Goal: Task Accomplishment & Management: Use online tool/utility

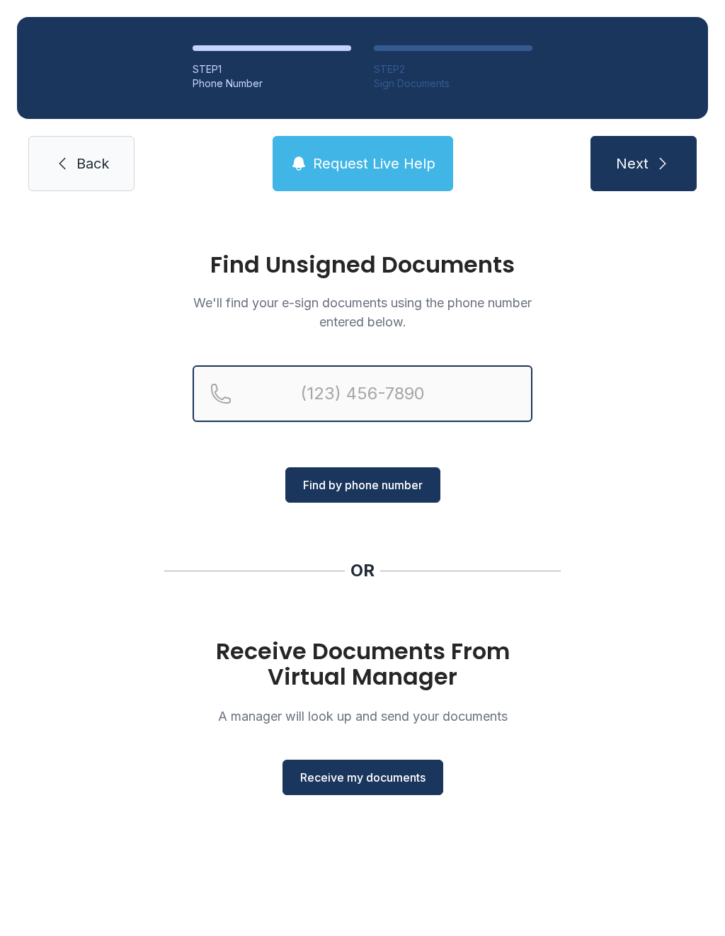
click at [304, 395] on input "Reservation phone number" at bounding box center [363, 393] width 340 height 57
type input "[PHONE_NUMBER]"
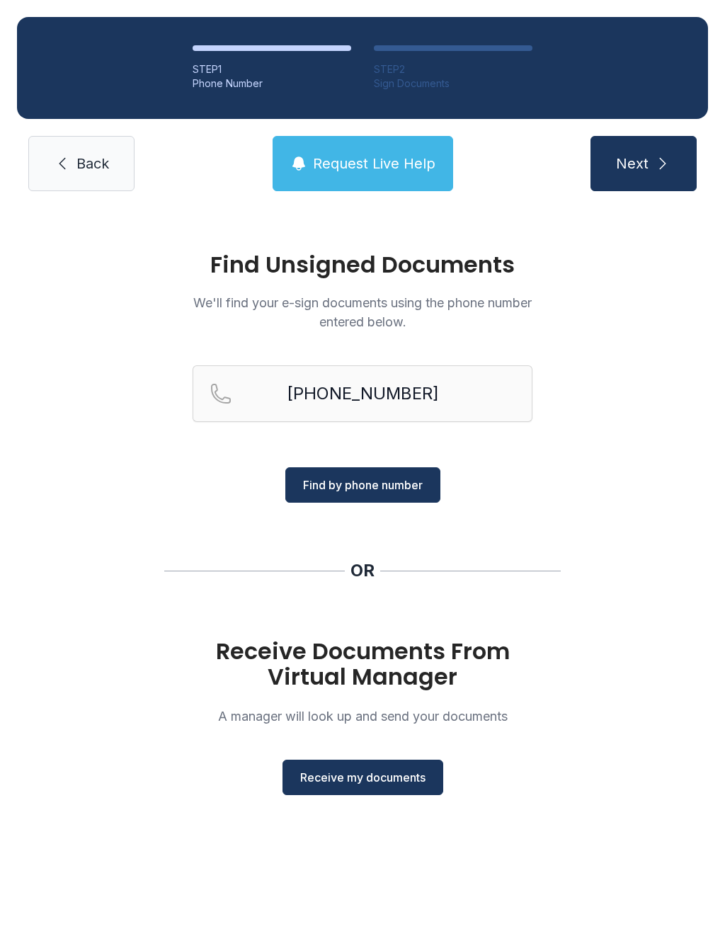
click at [363, 487] on span "Find by phone number" at bounding box center [363, 485] width 120 height 17
click at [398, 486] on span "Find by phone number" at bounding box center [363, 485] width 120 height 17
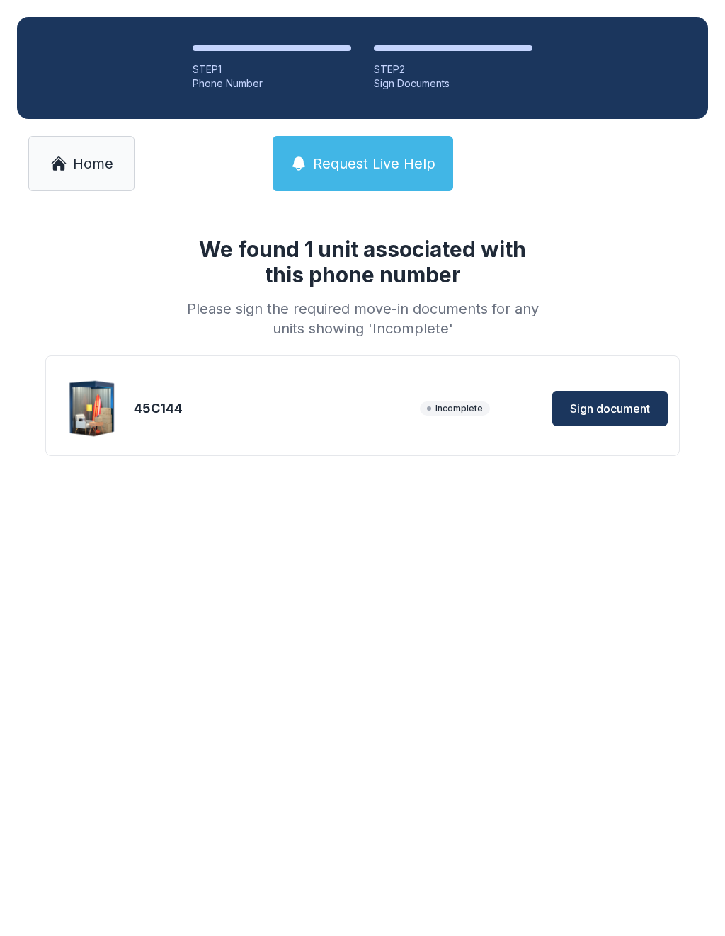
click at [607, 412] on span "Sign document" at bounding box center [610, 408] width 80 height 17
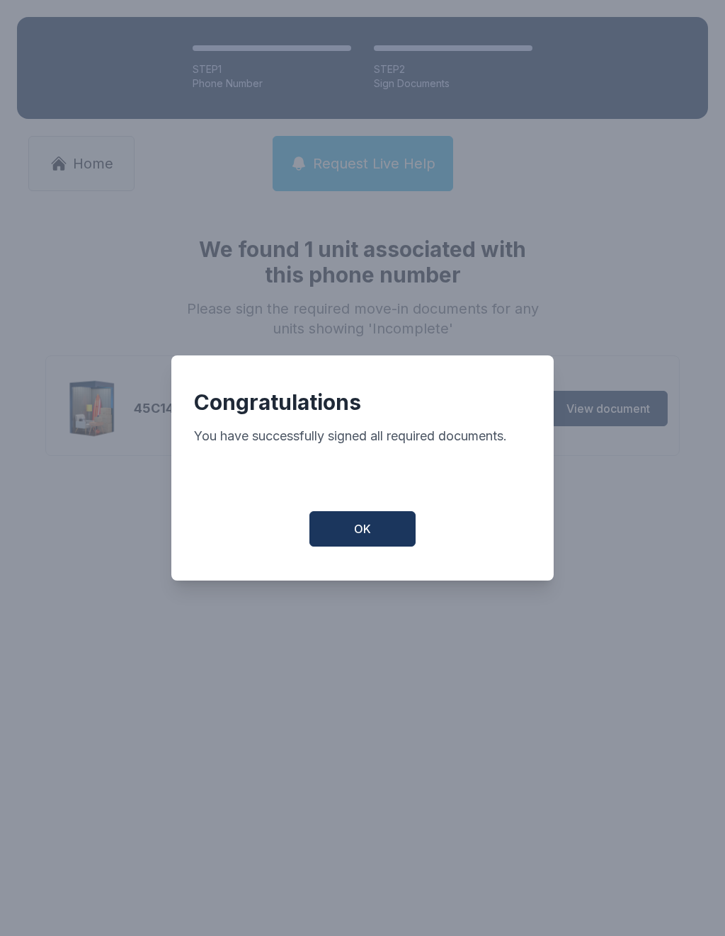
click at [370, 538] on span "OK" at bounding box center [362, 529] width 17 height 17
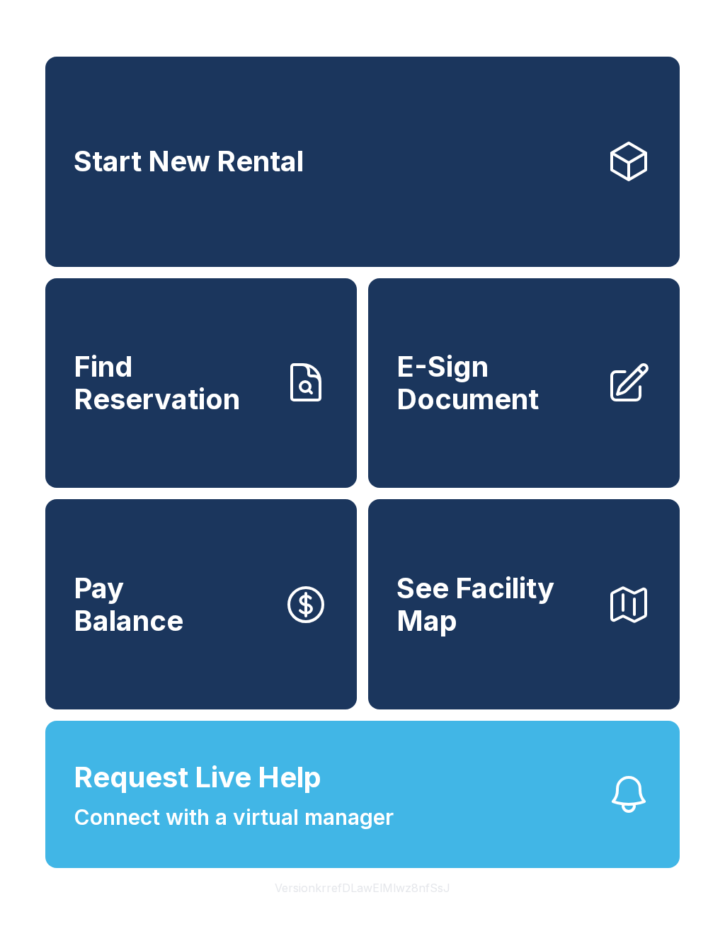
click at [478, 415] on span "E-Sign Document" at bounding box center [496, 383] width 198 height 64
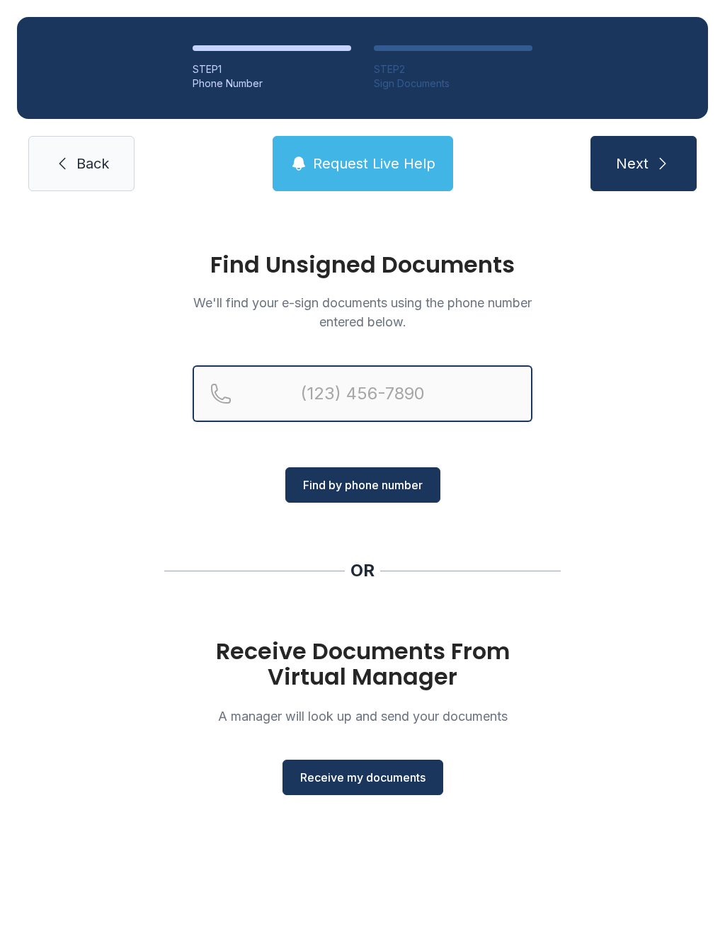
click at [300, 395] on input "Reservation phone number" at bounding box center [363, 393] width 340 height 57
type input "("
click at [365, 787] on button "Receive my documents" at bounding box center [363, 777] width 161 height 35
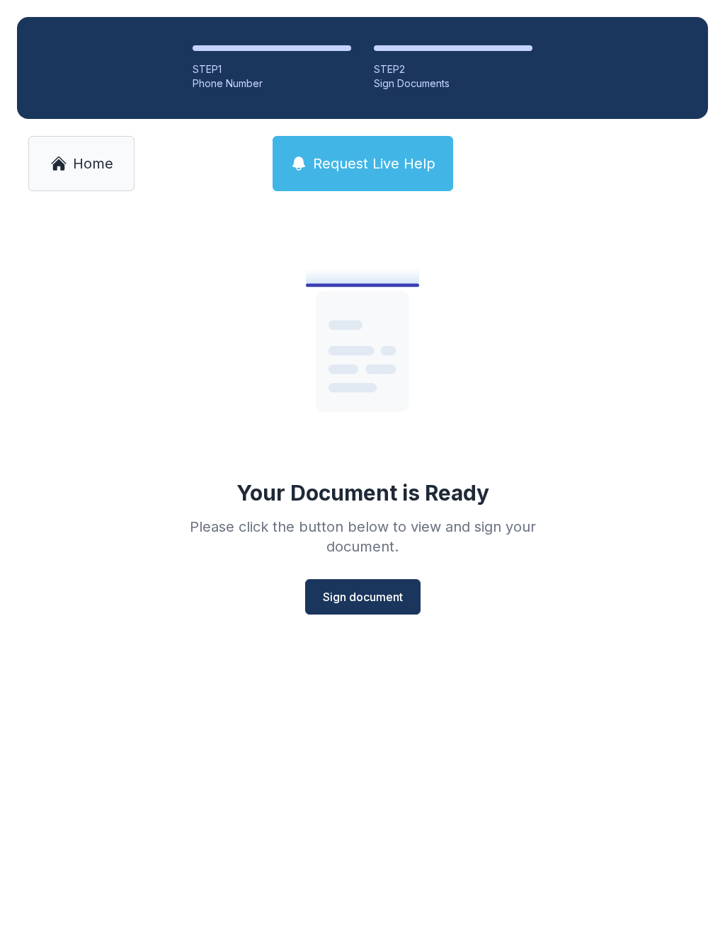
click at [365, 601] on span "Sign document" at bounding box center [363, 597] width 80 height 17
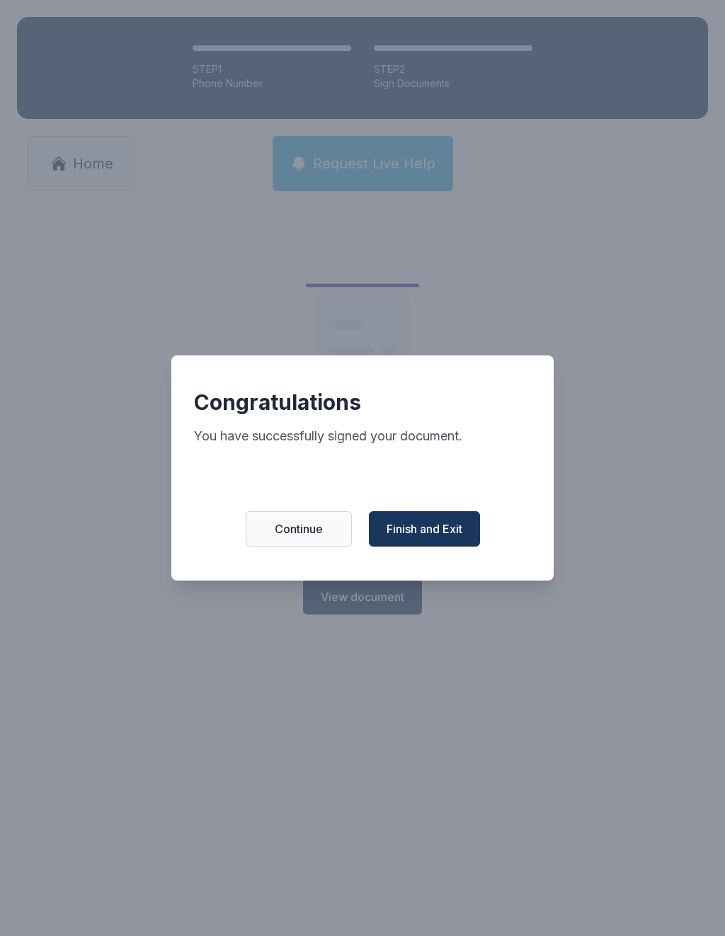
click at [416, 538] on span "Finish and Exit" at bounding box center [425, 529] width 76 height 17
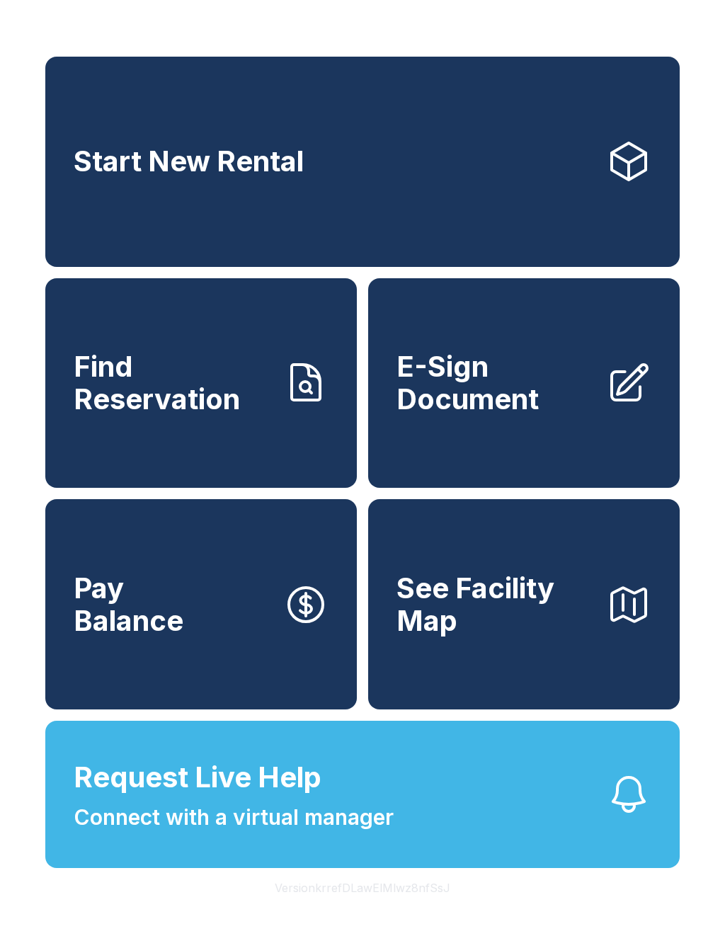
click at [474, 414] on span "E-Sign Document" at bounding box center [496, 383] width 198 height 64
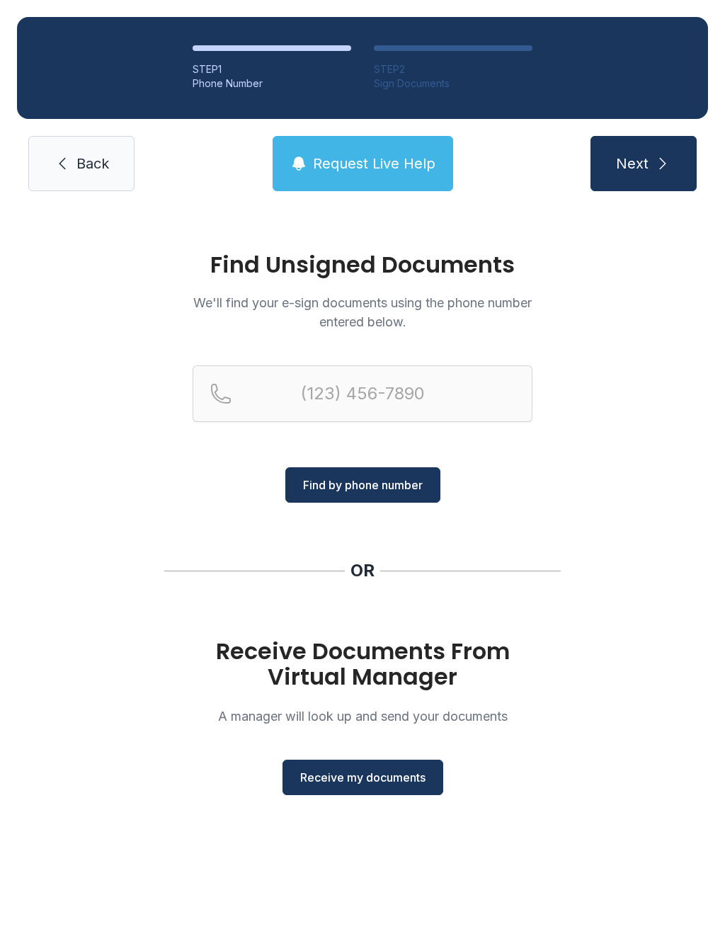
click at [361, 784] on span "Receive my documents" at bounding box center [362, 777] width 125 height 17
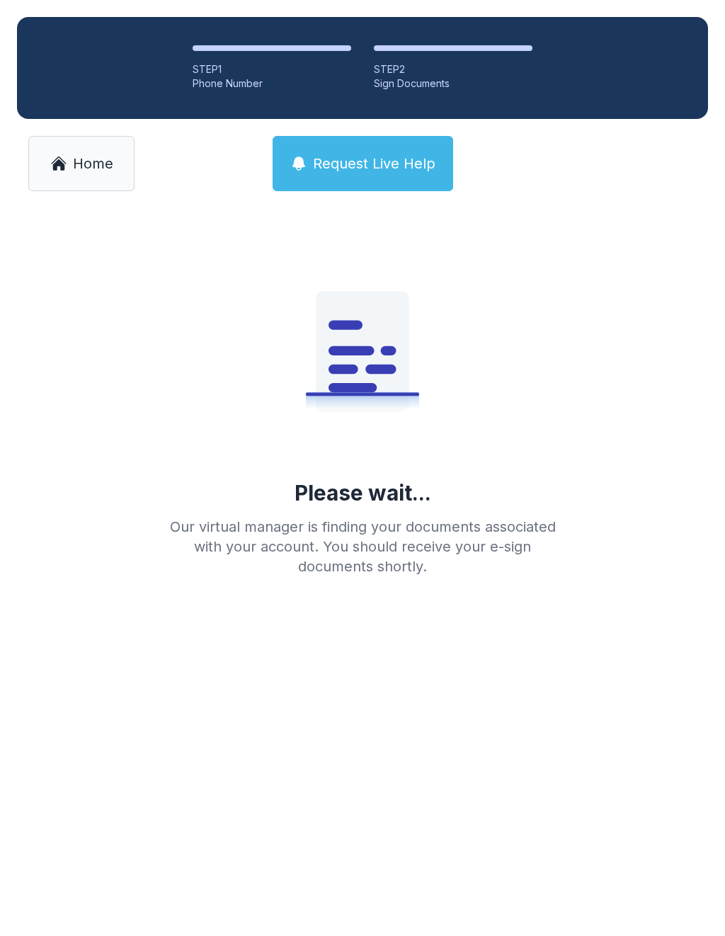
click at [81, 152] on link "Home" at bounding box center [81, 163] width 106 height 55
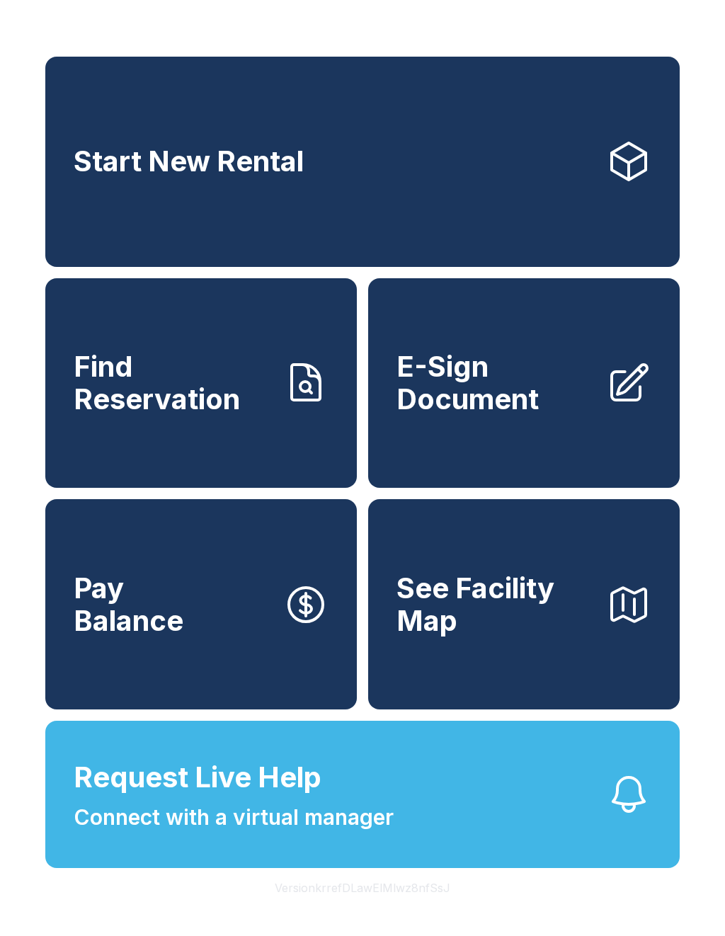
click at [488, 398] on span "E-Sign Document" at bounding box center [496, 383] width 198 height 64
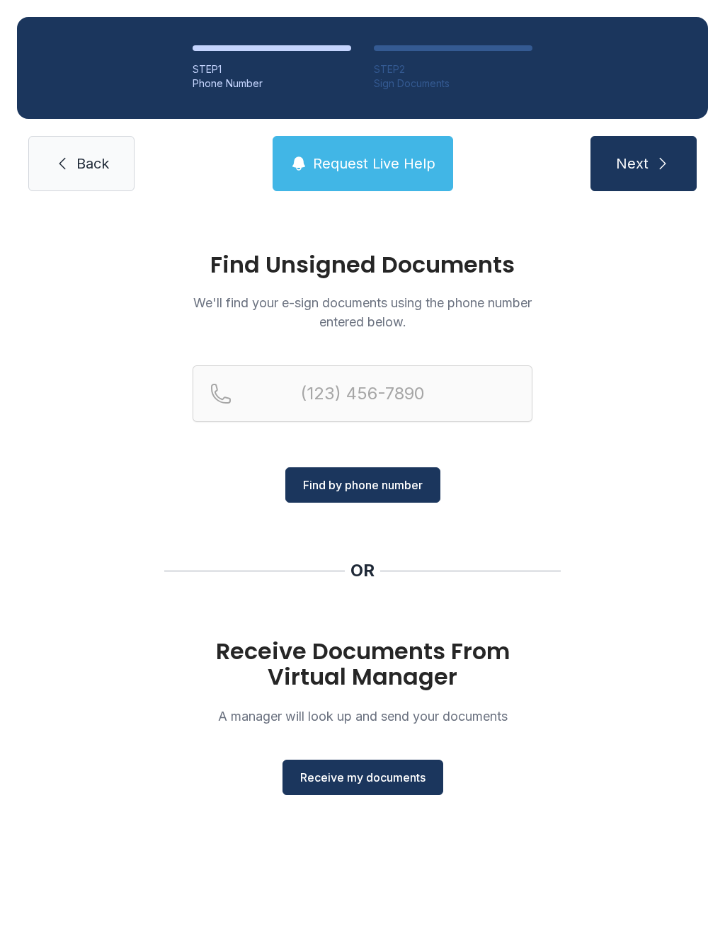
click at [334, 783] on span "Receive my documents" at bounding box center [362, 777] width 125 height 17
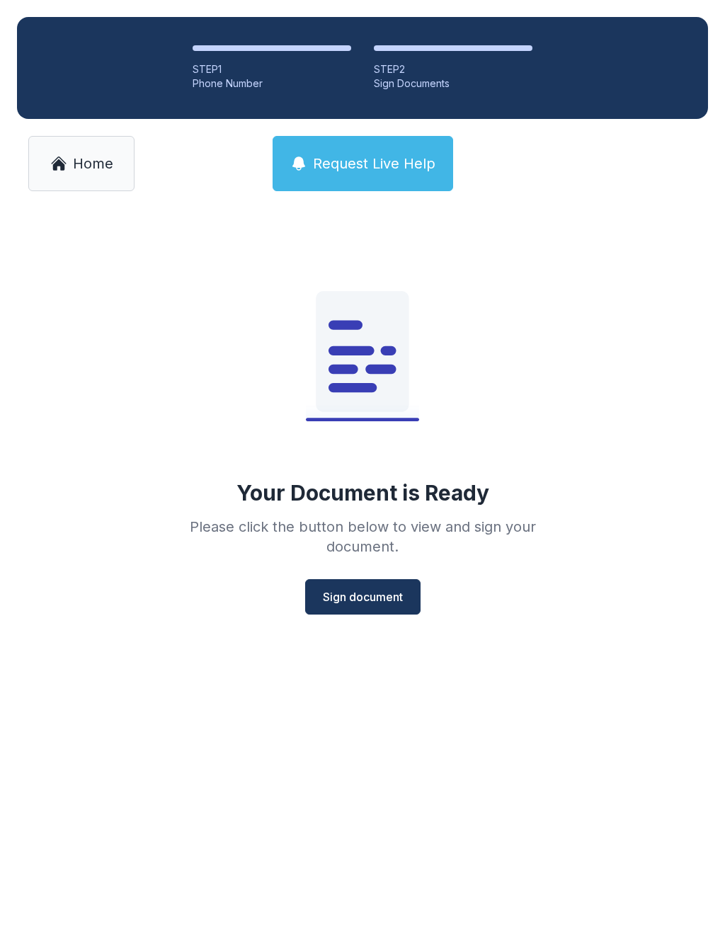
click at [368, 587] on button "Sign document" at bounding box center [362, 596] width 115 height 35
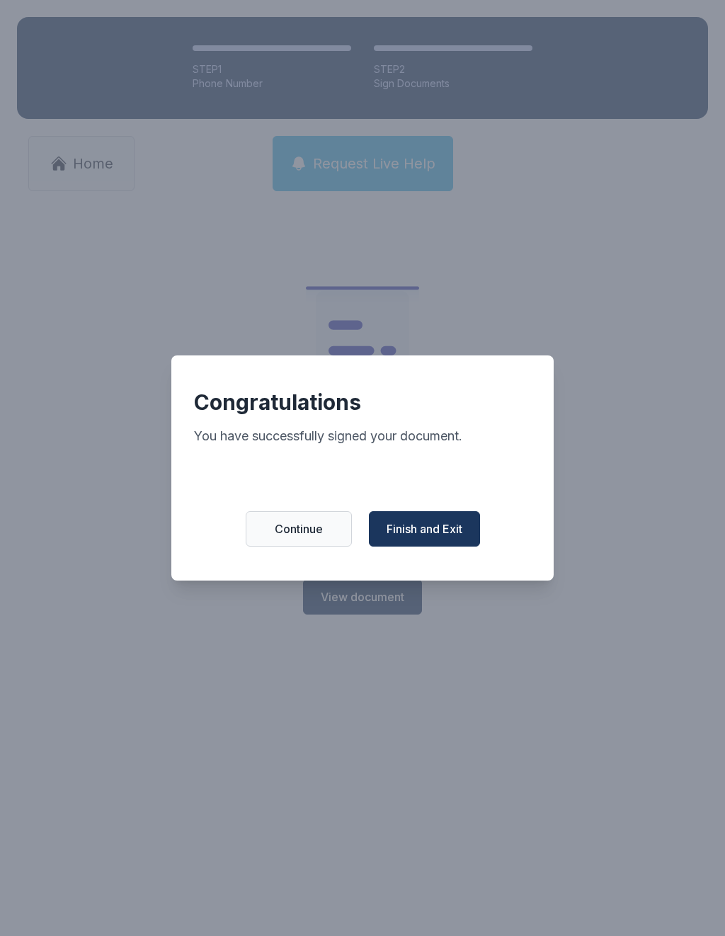
click at [415, 545] on button "Finish and Exit" at bounding box center [424, 528] width 111 height 35
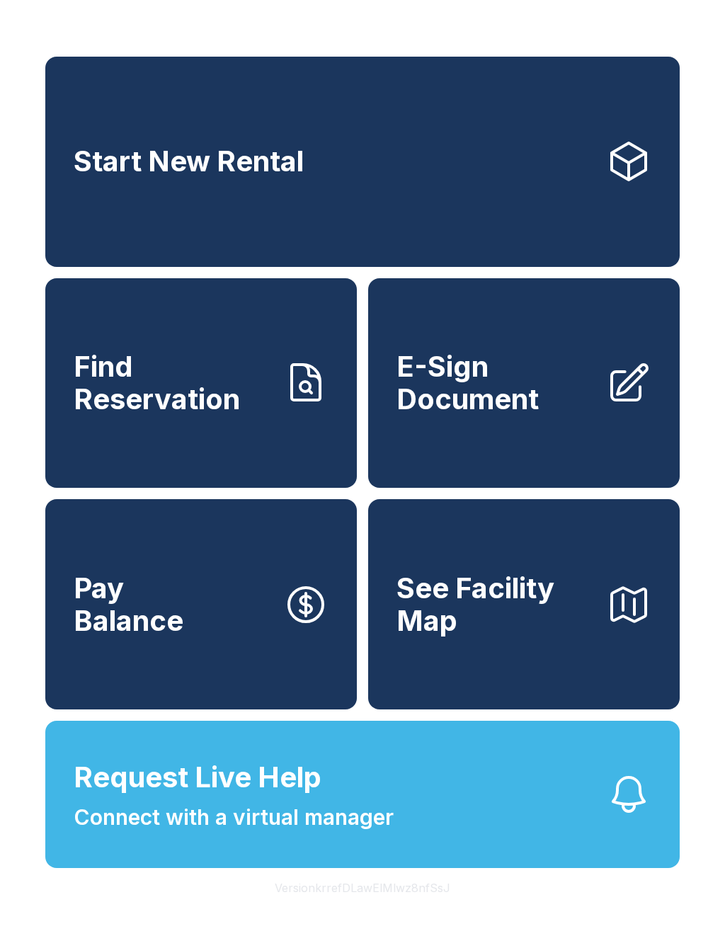
click at [466, 403] on span "E-Sign Document" at bounding box center [496, 383] width 198 height 64
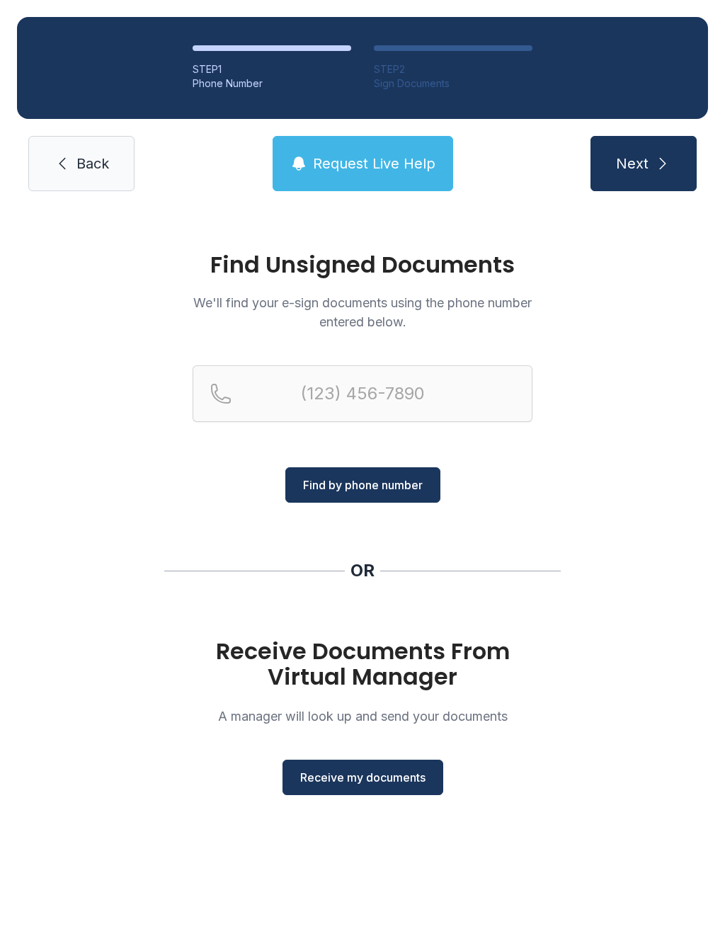
click at [385, 786] on button "Receive my documents" at bounding box center [363, 777] width 161 height 35
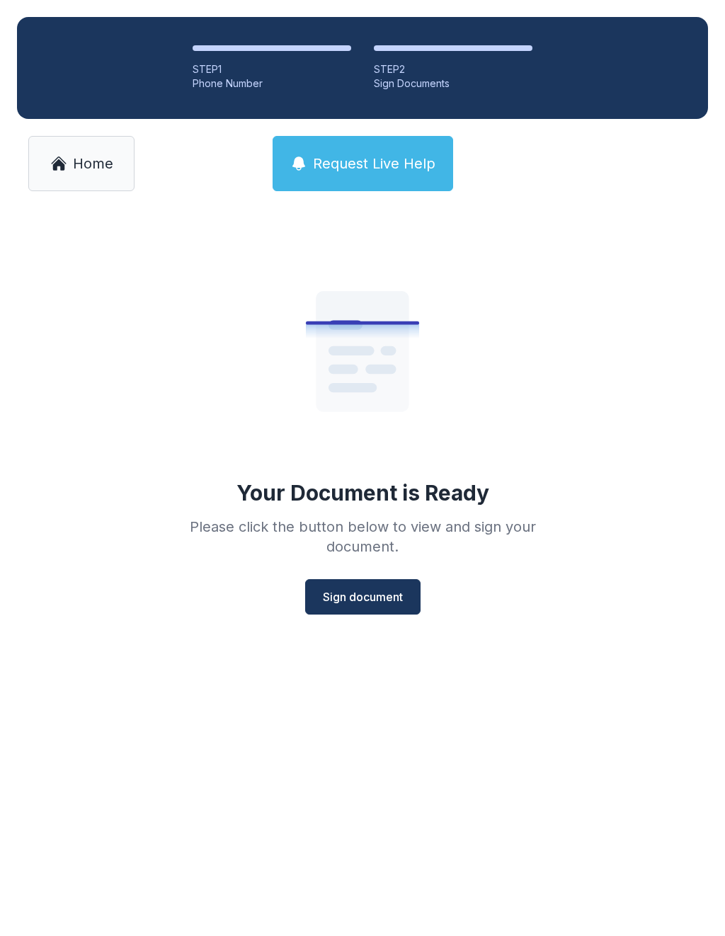
click at [365, 599] on span "Sign document" at bounding box center [363, 597] width 80 height 17
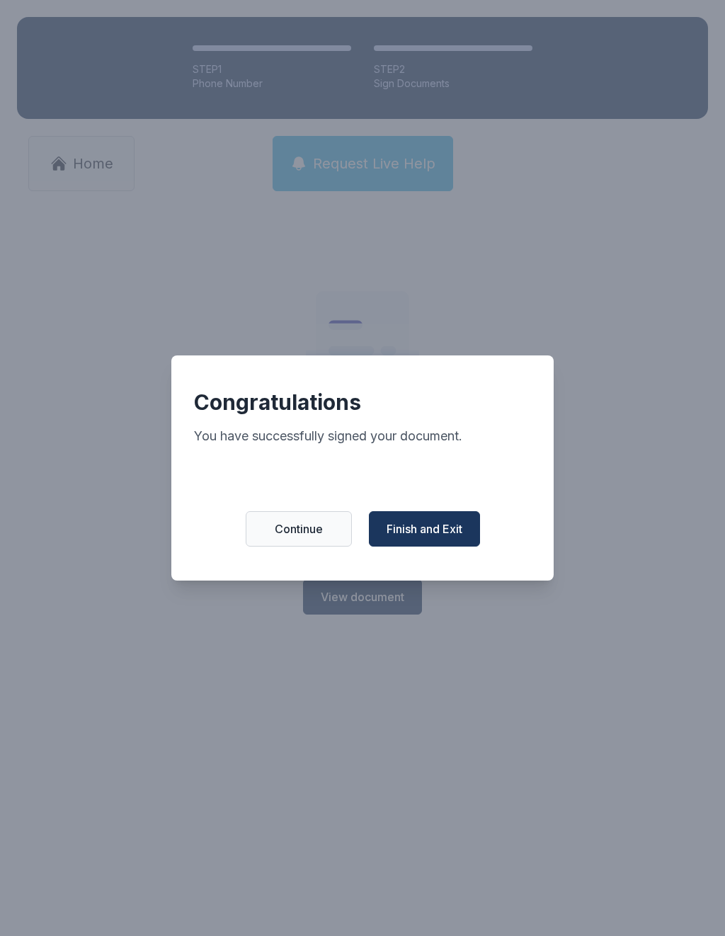
click at [409, 547] on button "Finish and Exit" at bounding box center [424, 528] width 111 height 35
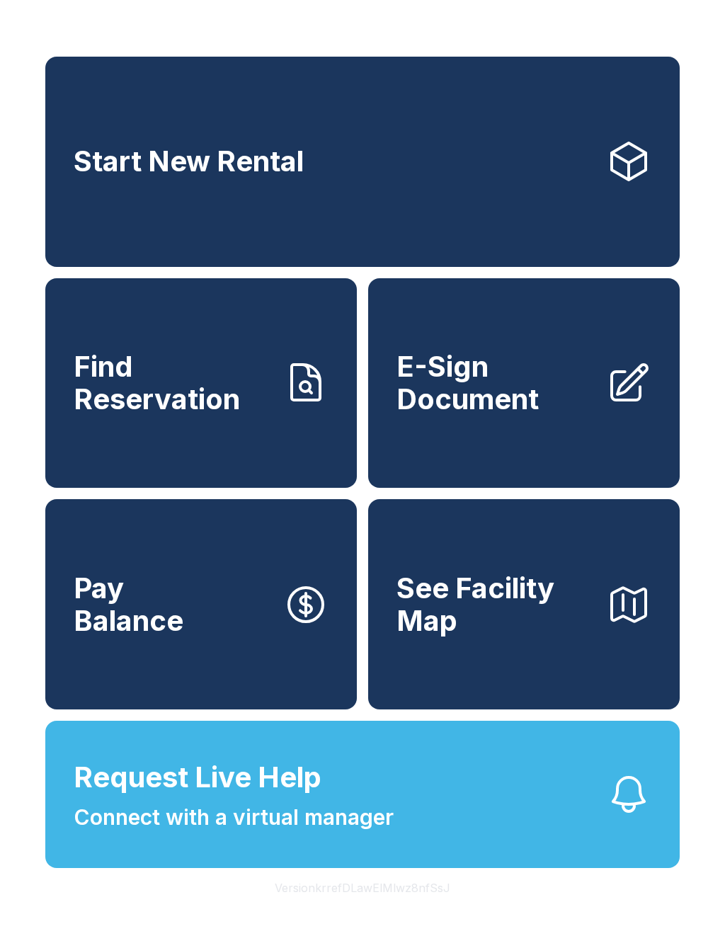
click at [495, 438] on link "E-Sign Document" at bounding box center [524, 383] width 312 height 210
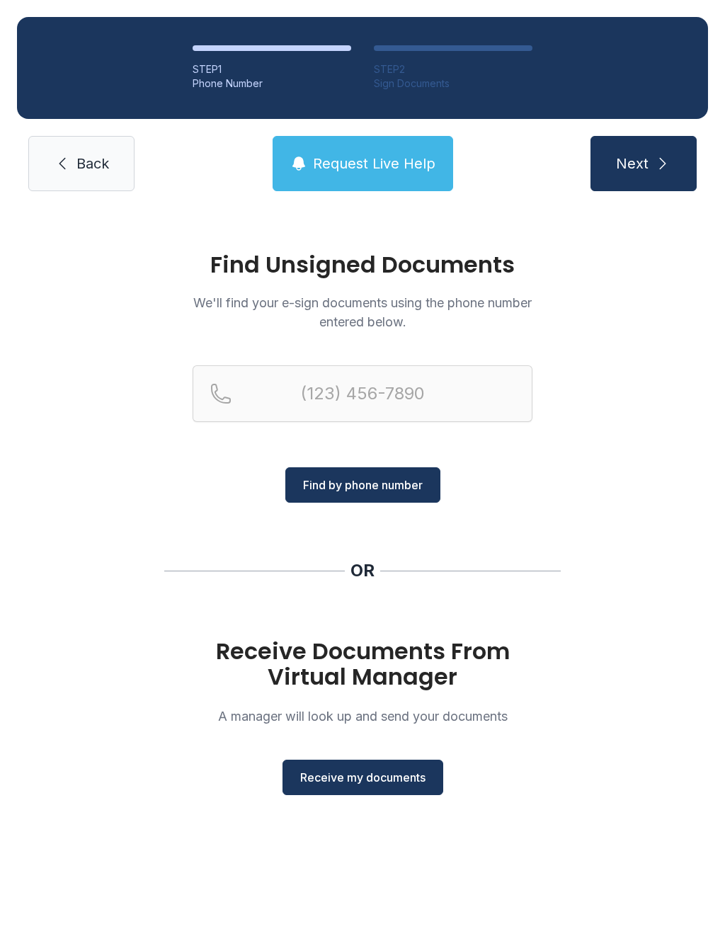
click at [339, 784] on span "Receive my documents" at bounding box center [362, 777] width 125 height 17
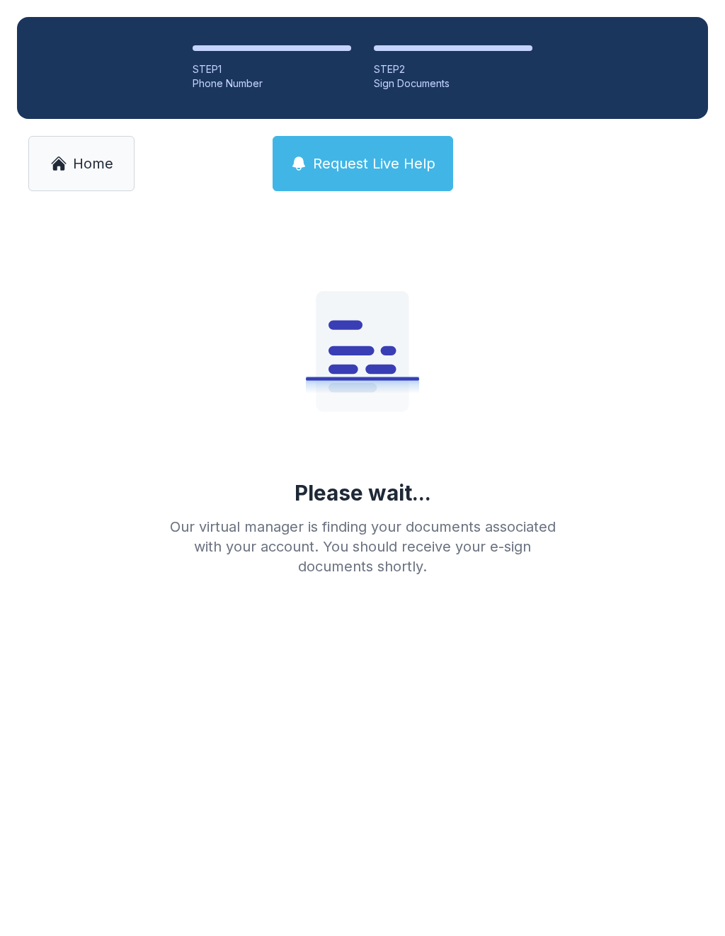
click at [80, 174] on link "Home" at bounding box center [81, 163] width 106 height 55
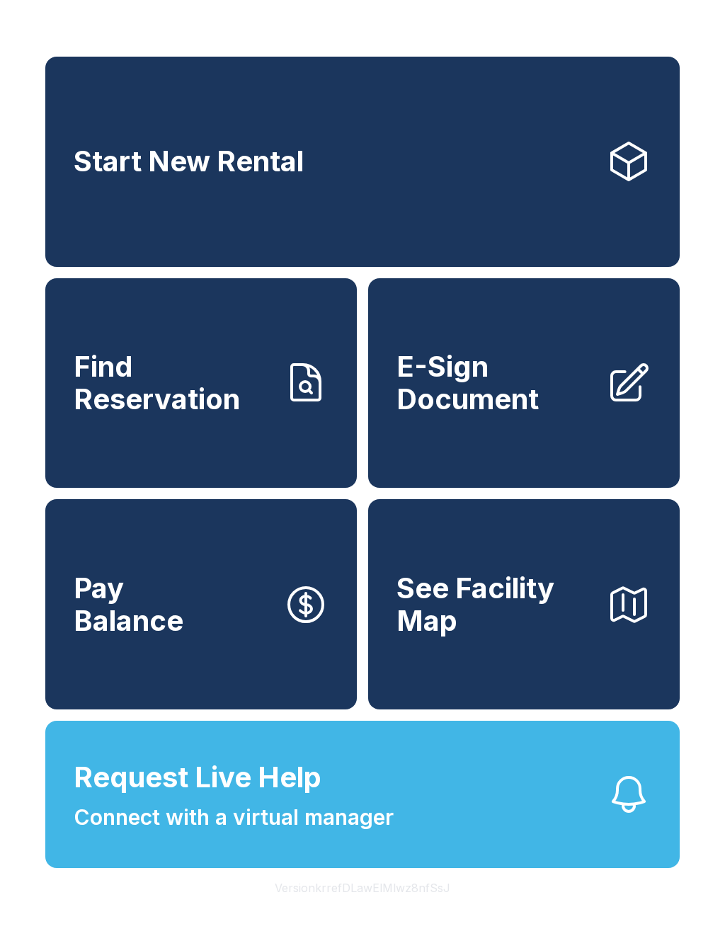
click at [489, 390] on span "E-Sign Document" at bounding box center [496, 383] width 198 height 64
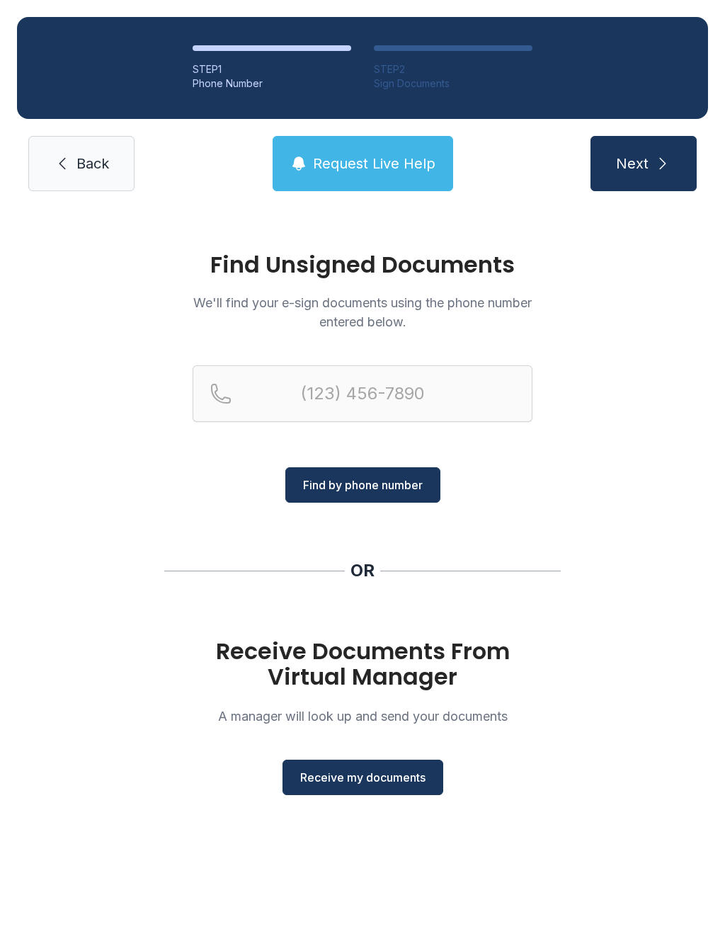
click at [322, 787] on button "Receive my documents" at bounding box center [363, 777] width 161 height 35
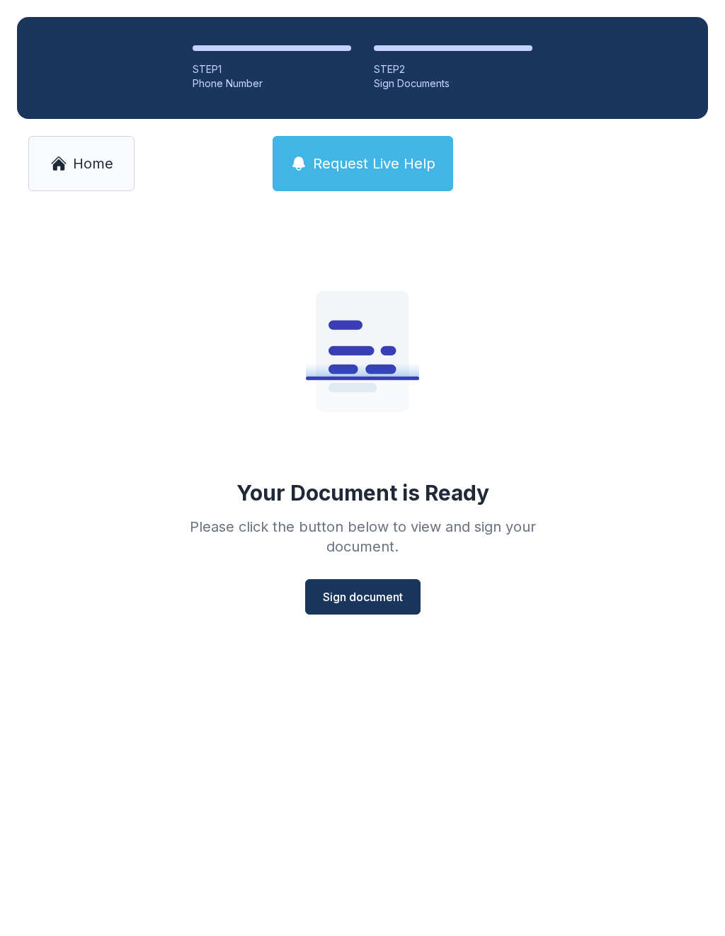
click at [358, 589] on span "Sign document" at bounding box center [363, 597] width 80 height 17
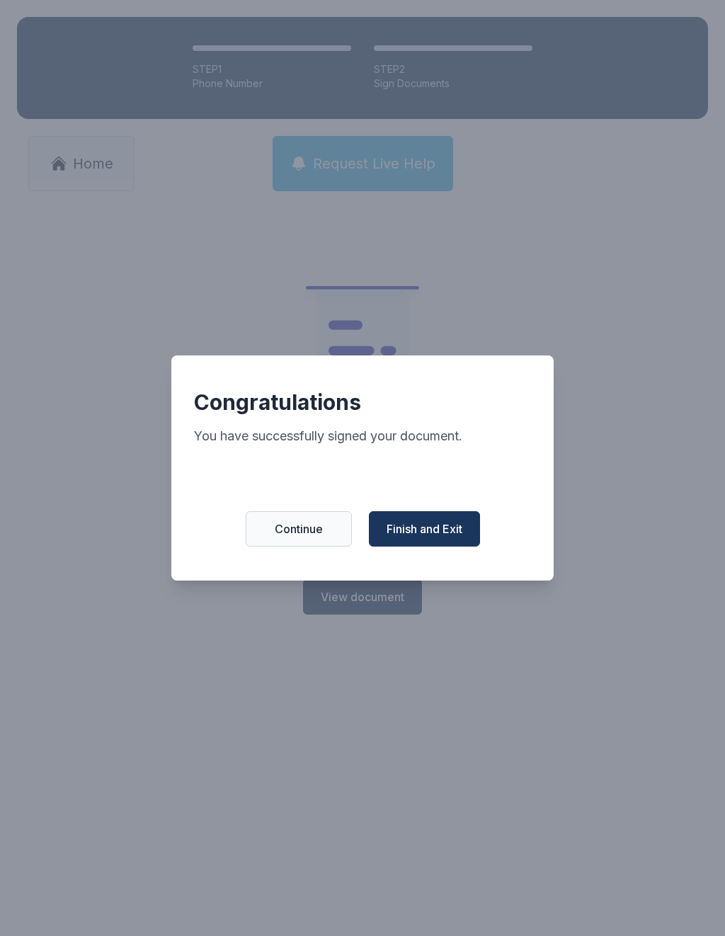
click at [428, 537] on span "Finish and Exit" at bounding box center [425, 529] width 76 height 17
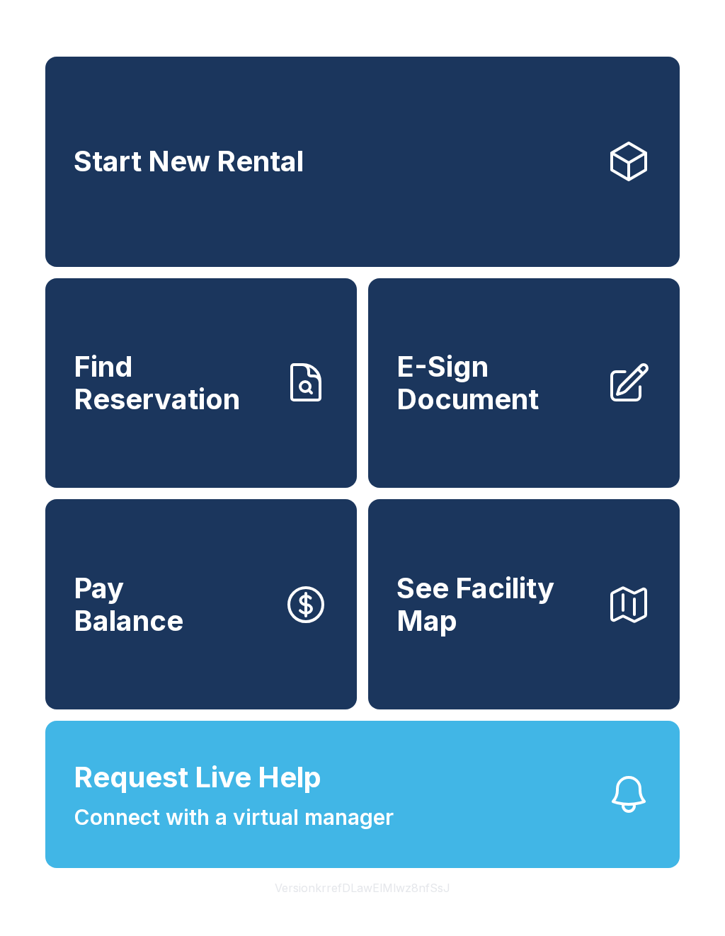
click at [140, 637] on span "Pay Balance" at bounding box center [129, 604] width 110 height 64
